Goal: Task Accomplishment & Management: Use online tool/utility

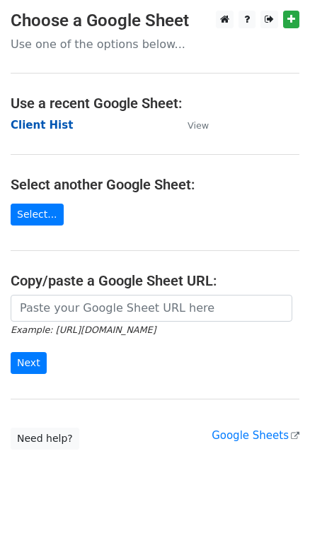
click at [52, 120] on strong "Client Hist" at bounding box center [42, 125] width 62 height 13
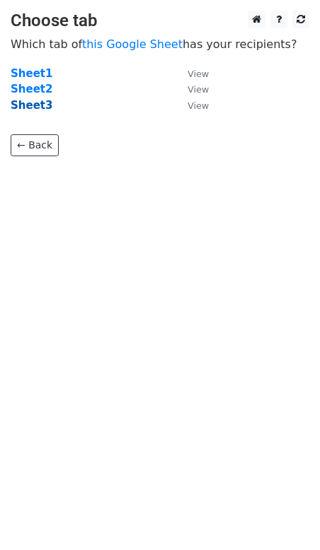
click at [34, 102] on strong "Sheet3" at bounding box center [32, 105] width 42 height 13
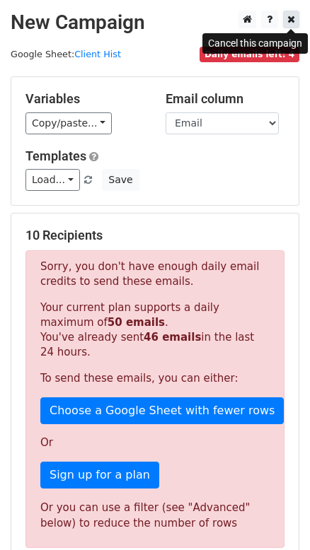
click at [290, 18] on icon at bounding box center [291, 19] width 8 height 10
